Goal: Use online tool/utility

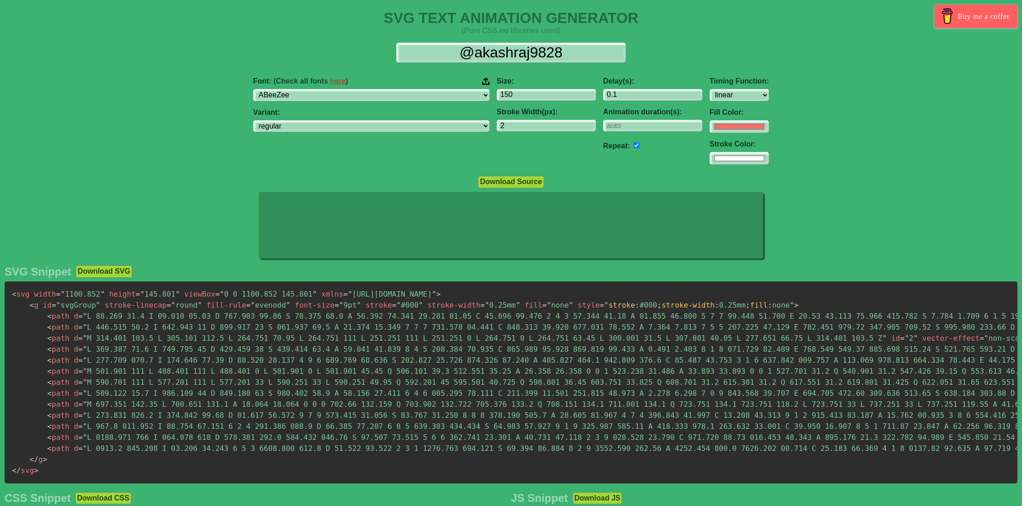
select select "linear"
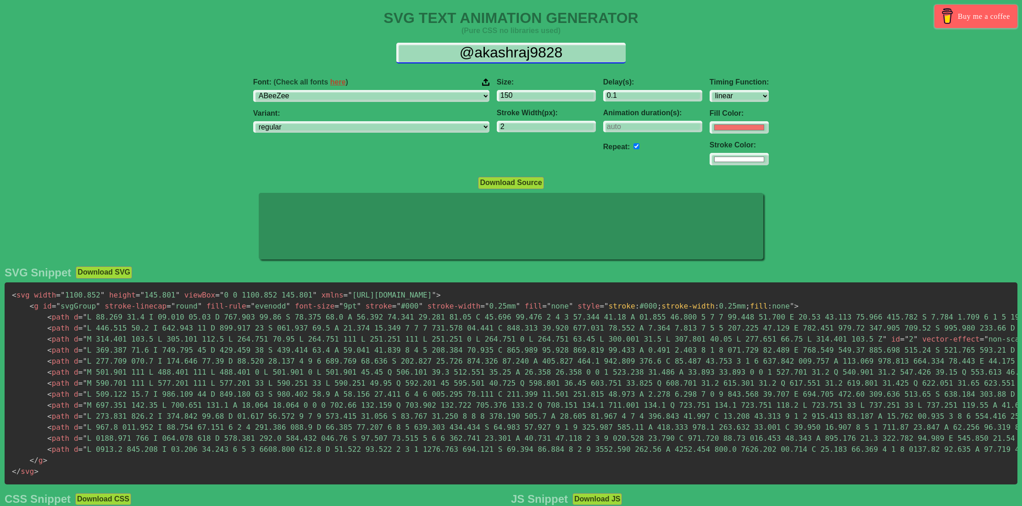
click at [482, 50] on input "@akashraj9828" at bounding box center [510, 53] width 229 height 21
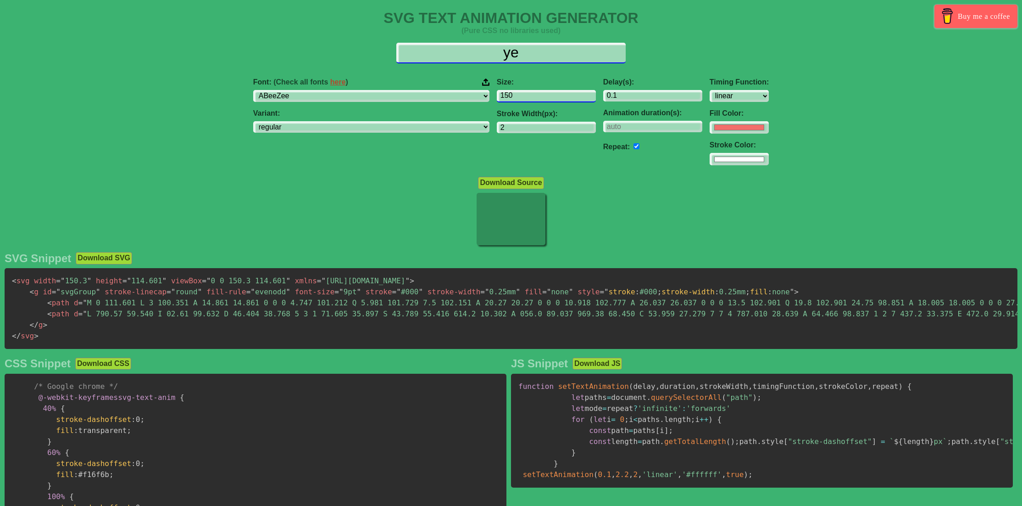
type input "y"
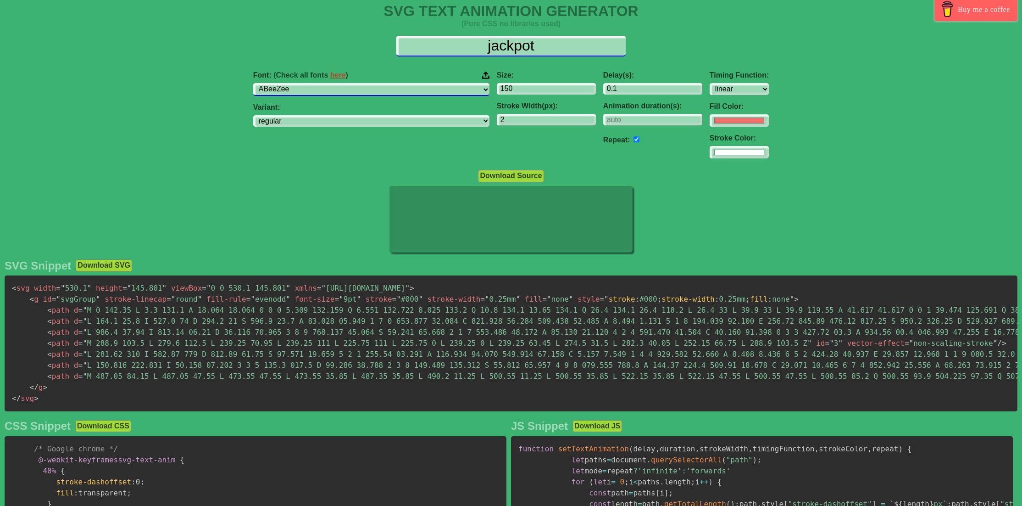
type input "jackpot"
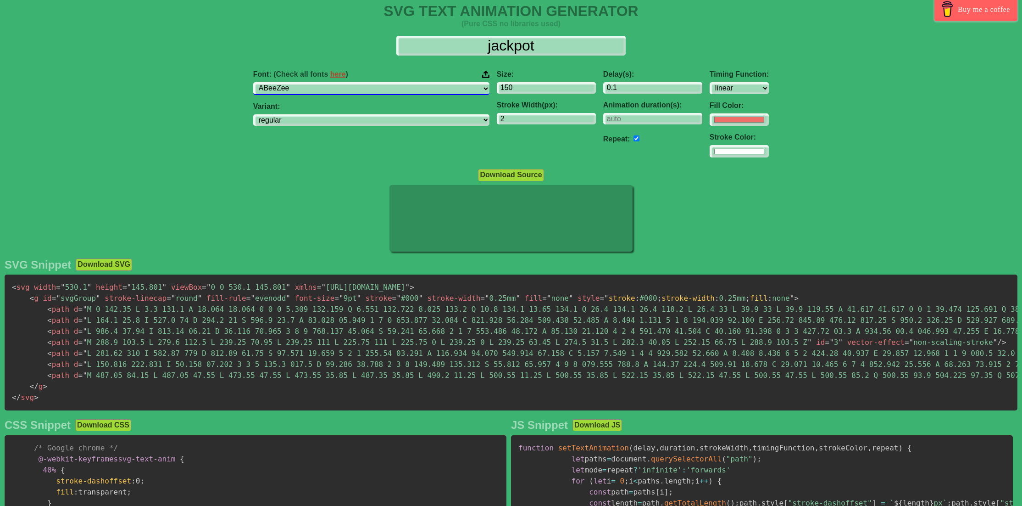
scroll to position [6, 0]
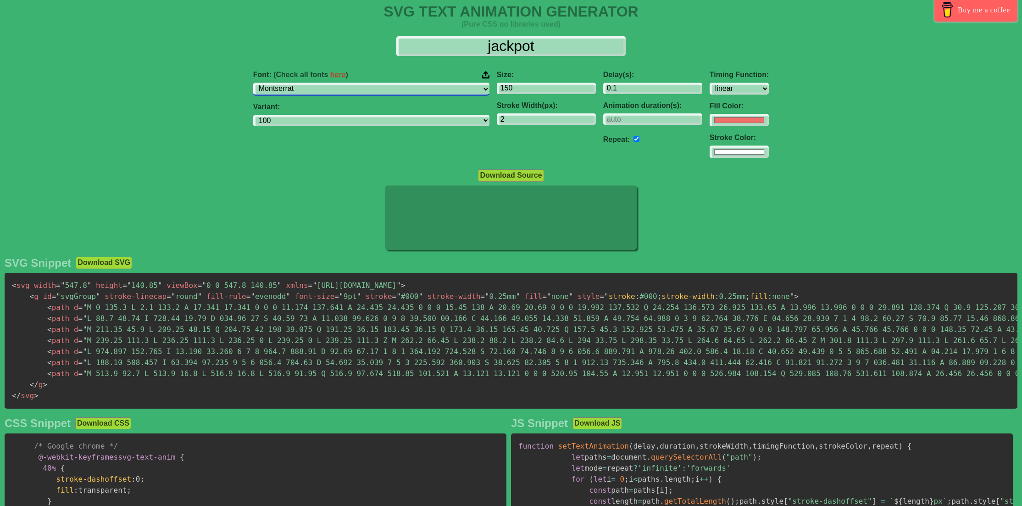
select select "[PERSON_NAME]"
select select "100"
select select "Montserrat"
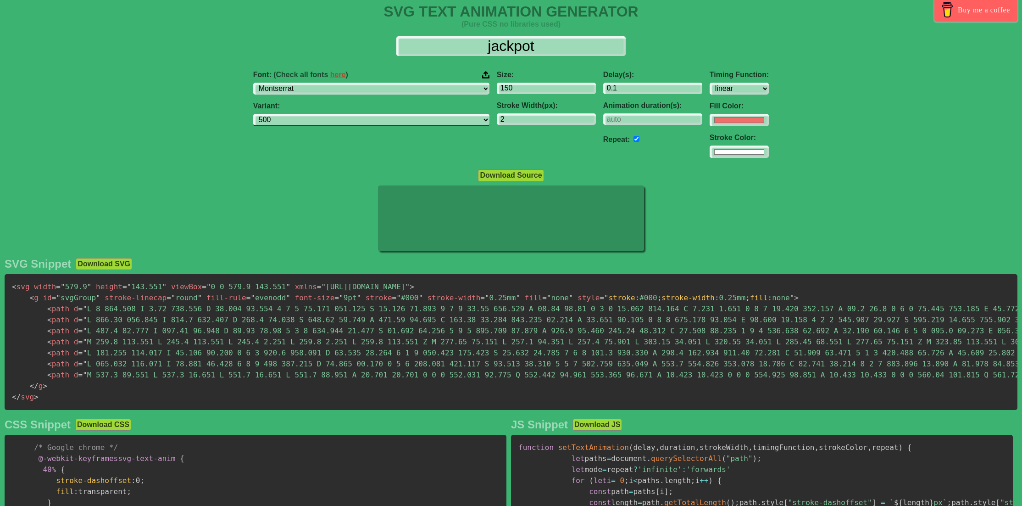
select select "300"
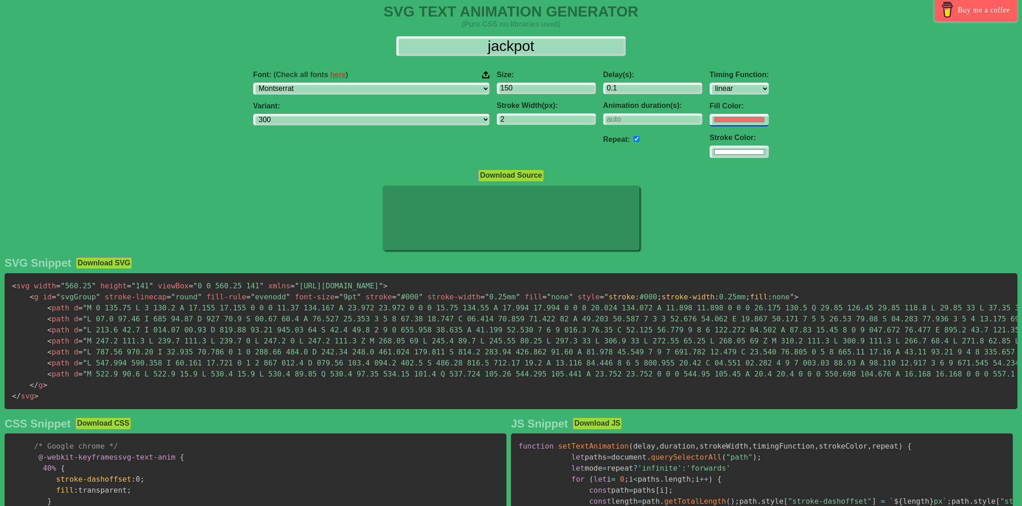
click at [710, 116] on input "#f16f6b" at bounding box center [739, 120] width 59 height 12
type input "#ffffff"
click at [710, 145] on input "#ffffff" at bounding box center [739, 151] width 59 height 12
drag, startPoint x: 767, startPoint y: 139, endPoint x: 738, endPoint y: 121, distance: 33.8
click at [764, 136] on div "Font: (Check all fonts here ) ABeeZee [PERSON_NAME] Display AR One Sans [PERSON…" at bounding box center [511, 114] width 1022 height 102
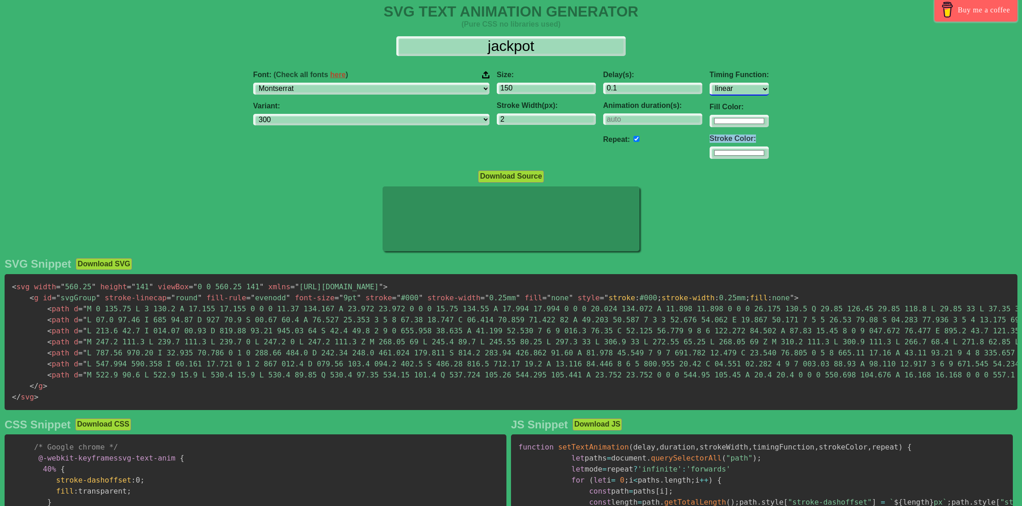
select select "ease-in-out"
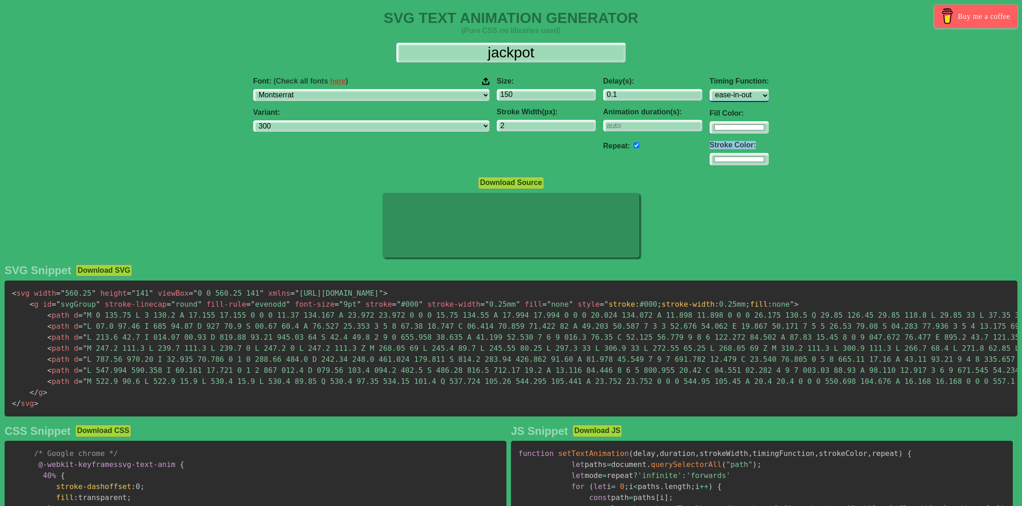
scroll to position [0, 0]
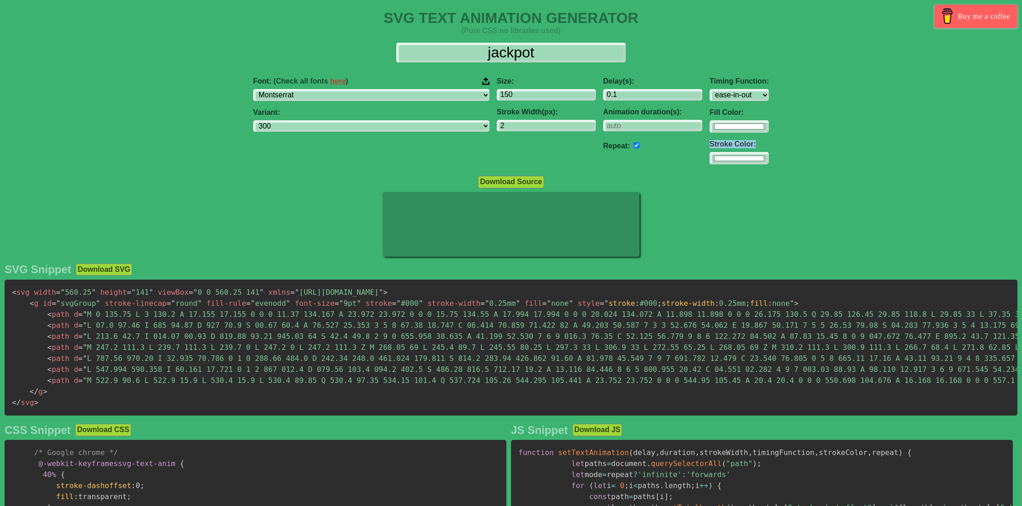
click at [634, 145] on input "checkbox" at bounding box center [637, 145] width 6 height 6
checkbox input "false"
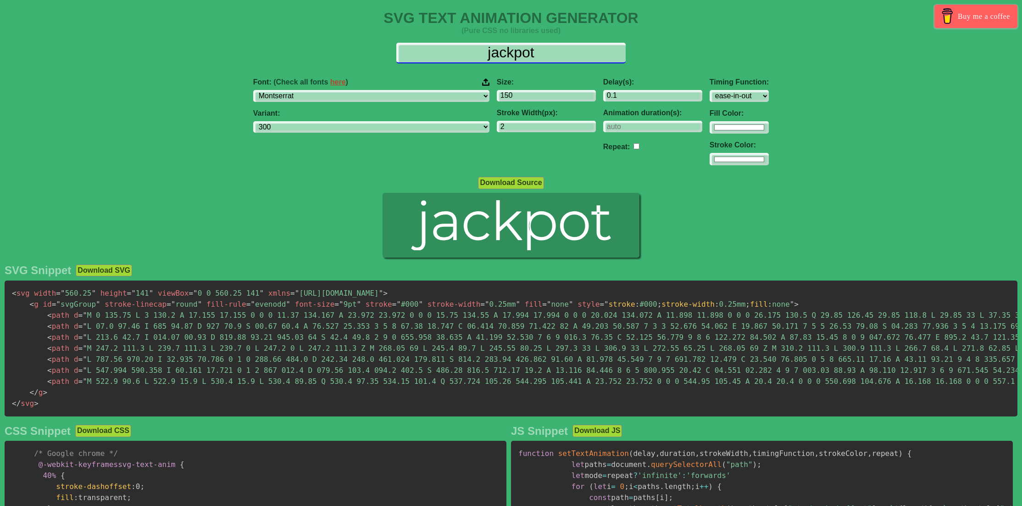
click at [544, 49] on input "jackpot" at bounding box center [510, 53] width 229 height 21
click at [472, 48] on input "jackpot" at bounding box center [510, 53] width 229 height 21
drag, startPoint x: 489, startPoint y: 49, endPoint x: 593, endPoint y: 44, distance: 104.3
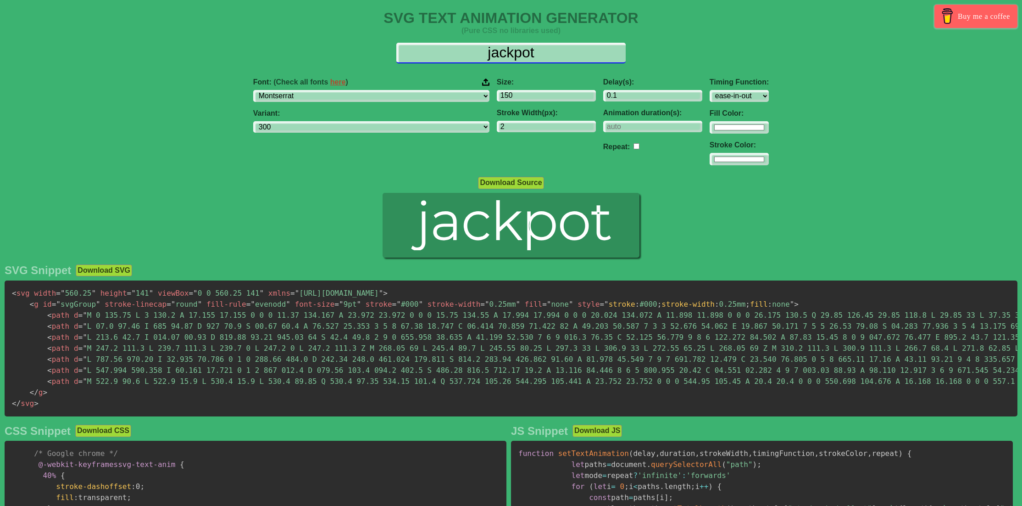
click at [593, 44] on input "jackpot" at bounding box center [510, 53] width 229 height 21
